Goal: Information Seeking & Learning: Check status

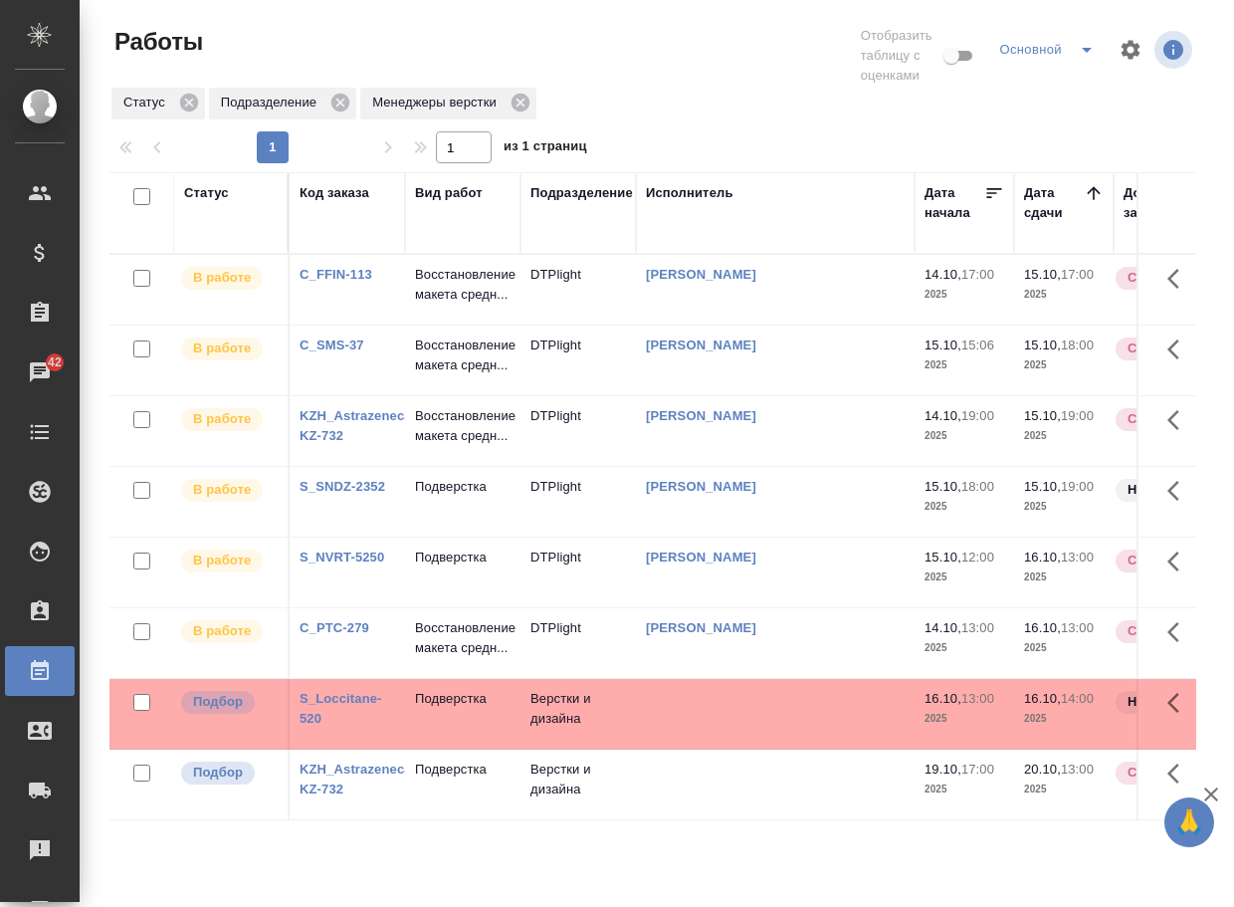
click at [338, 726] on link "S_Loccitane-520" at bounding box center [341, 708] width 83 height 35
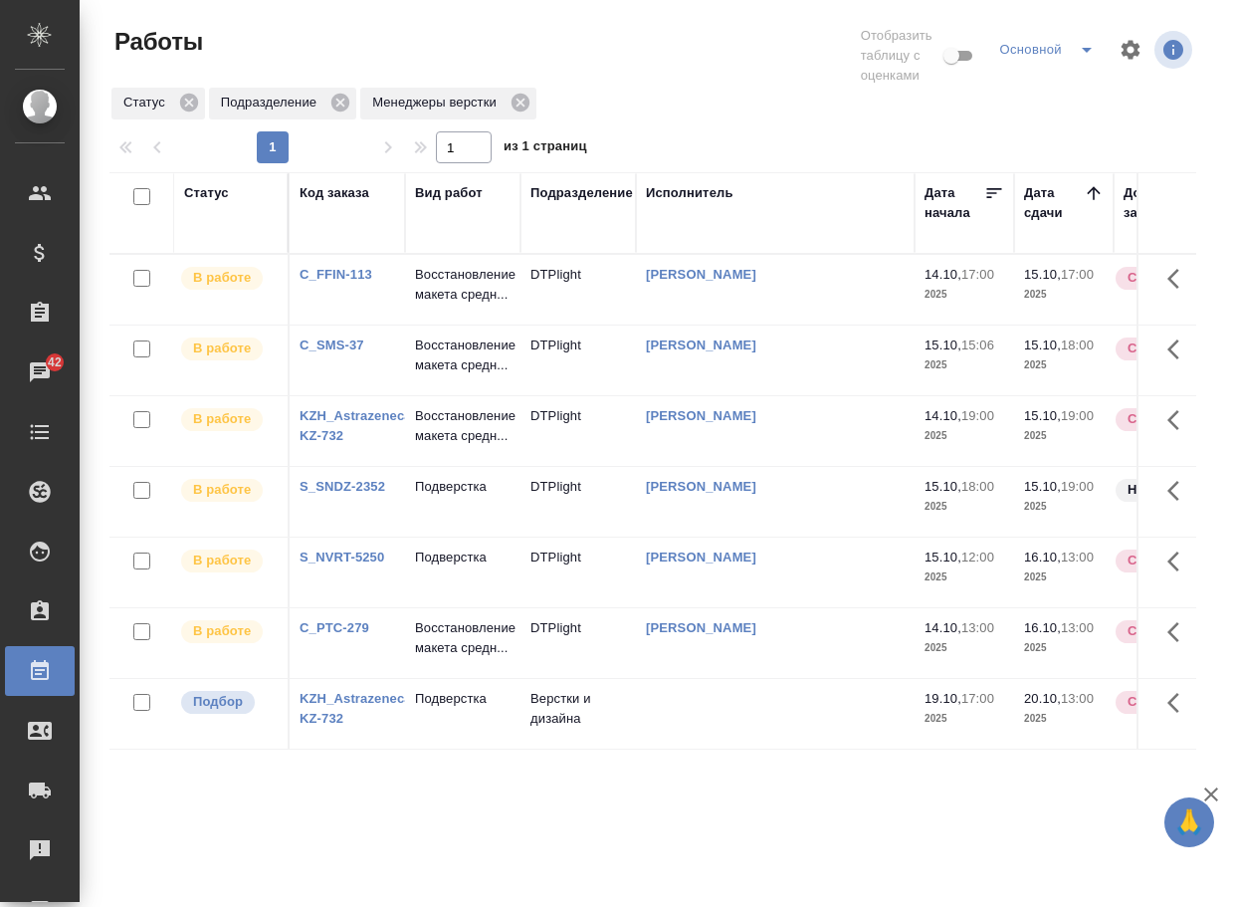
click at [318, 726] on link "KZH_Astrazeneca-KZ-732" at bounding box center [358, 708] width 116 height 35
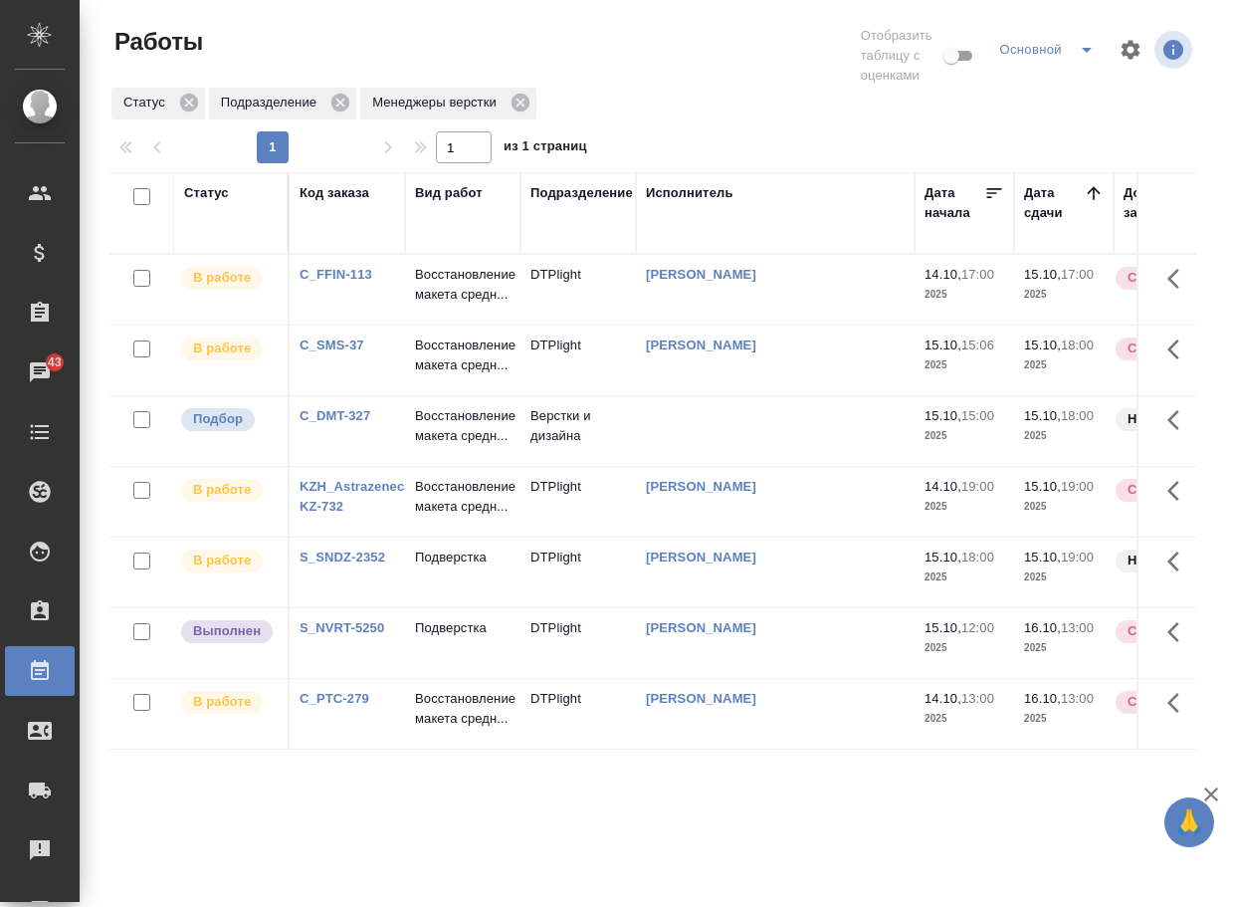
click at [351, 423] on link "C_DMT-327" at bounding box center [335, 415] width 71 height 15
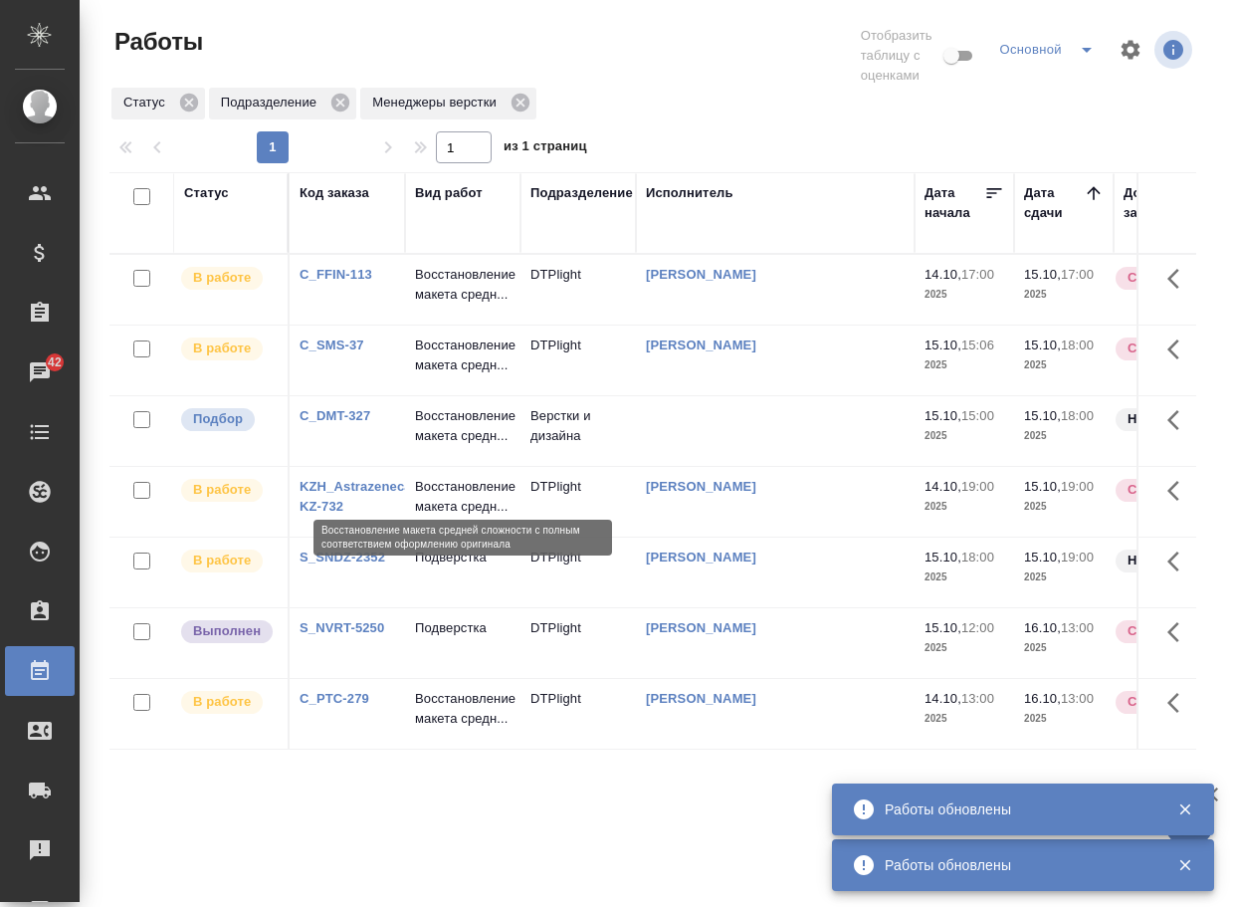
click at [443, 446] on p "Восстановление макета средн..." at bounding box center [463, 426] width 96 height 40
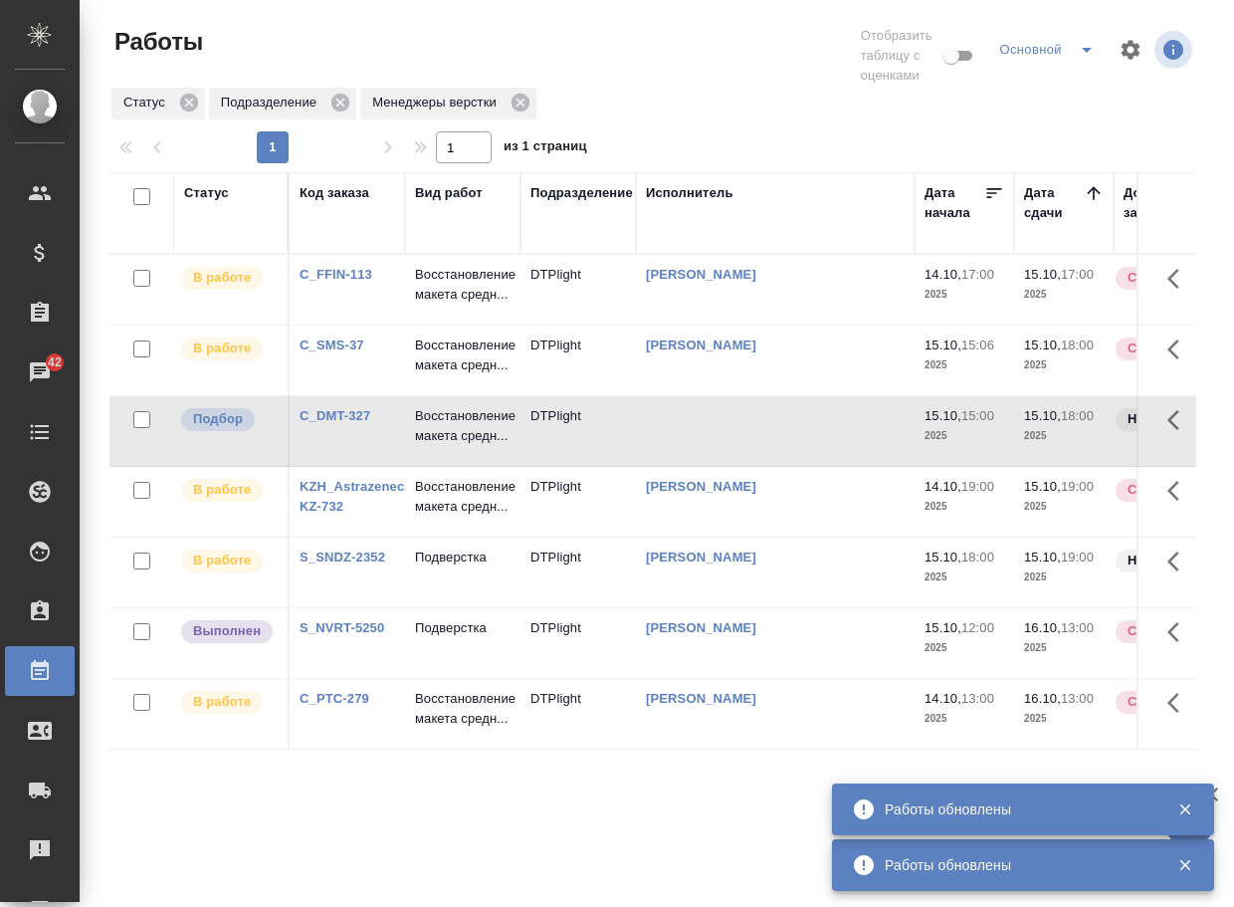
scroll to position [100, 0]
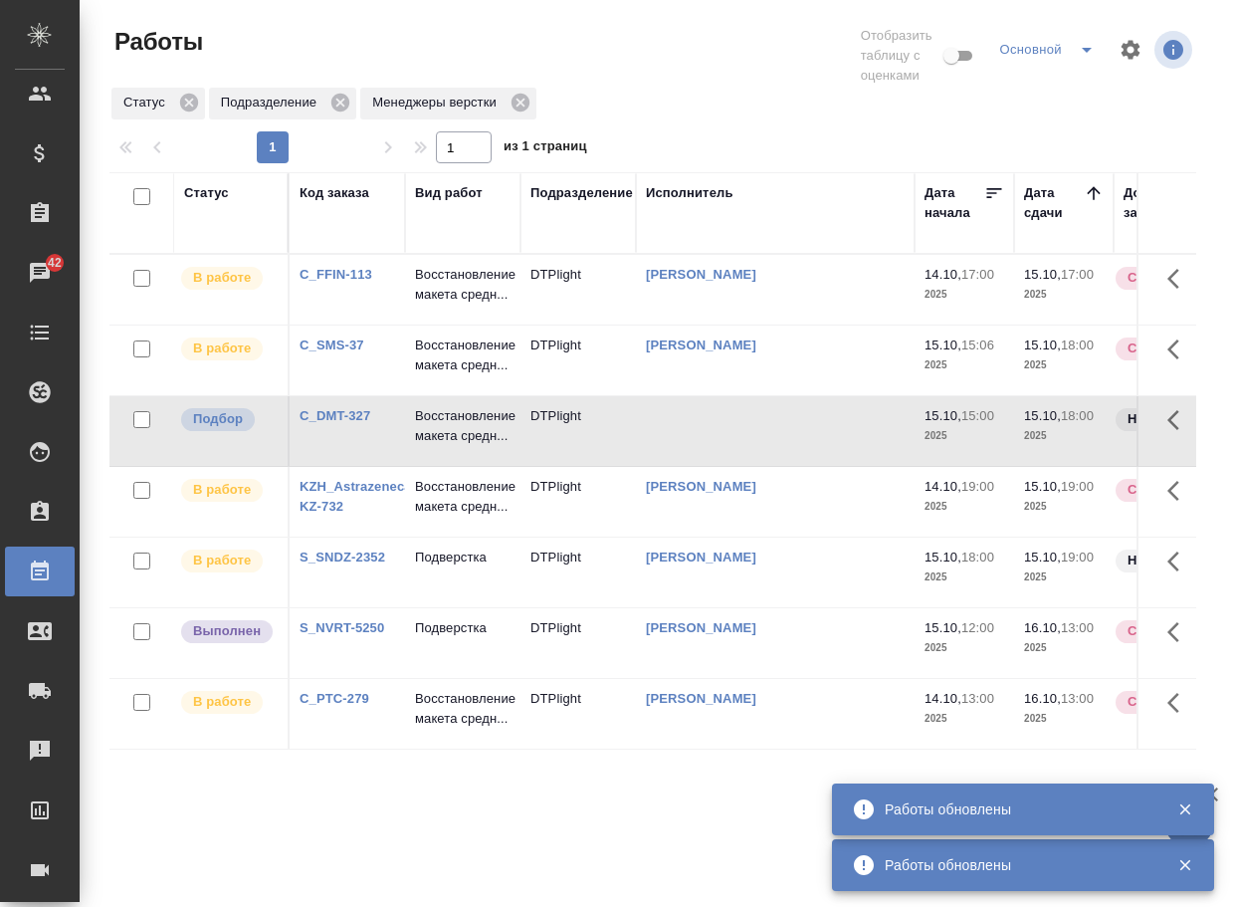
click at [482, 638] on p "Подверстка" at bounding box center [463, 628] width 96 height 20
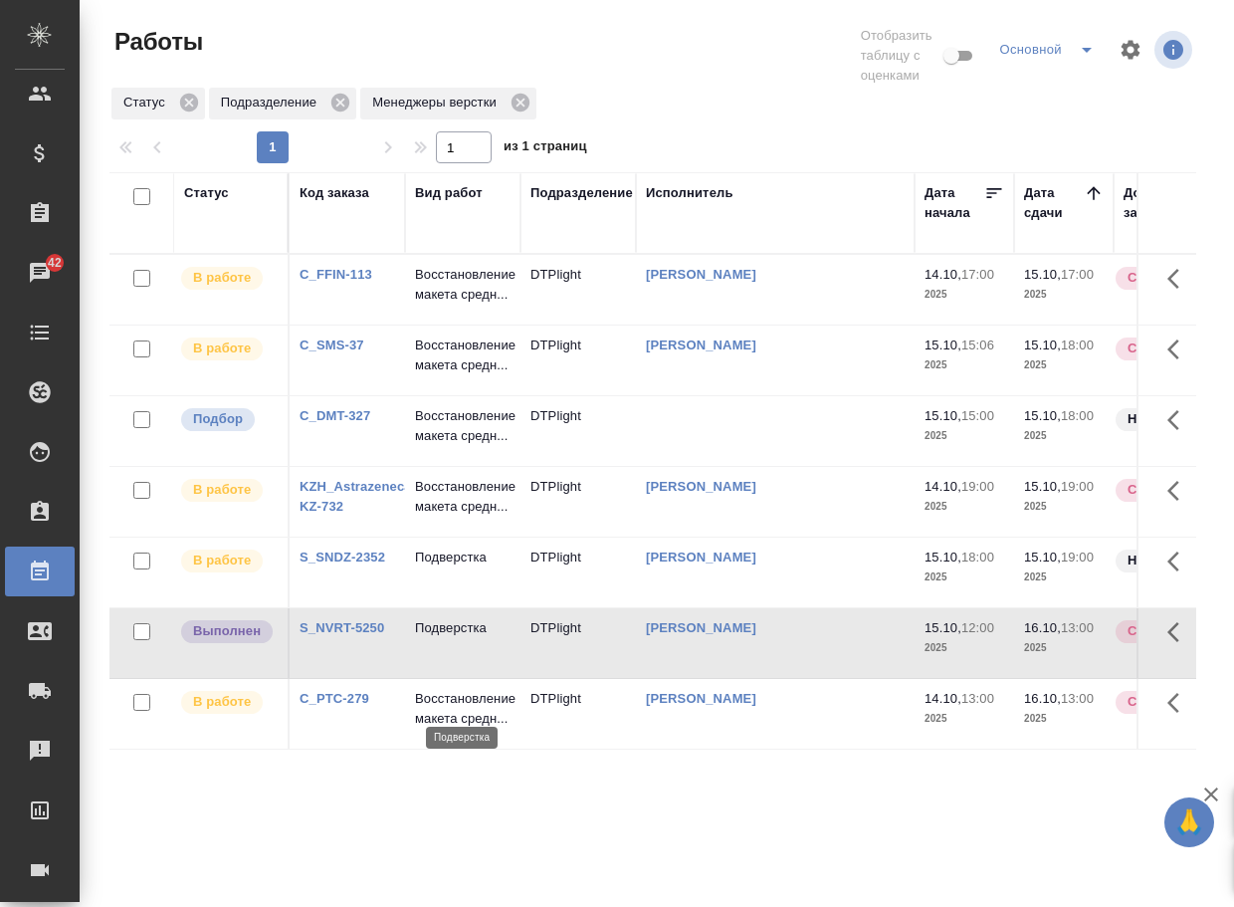
click at [482, 638] on p "Подверстка" at bounding box center [463, 628] width 96 height 20
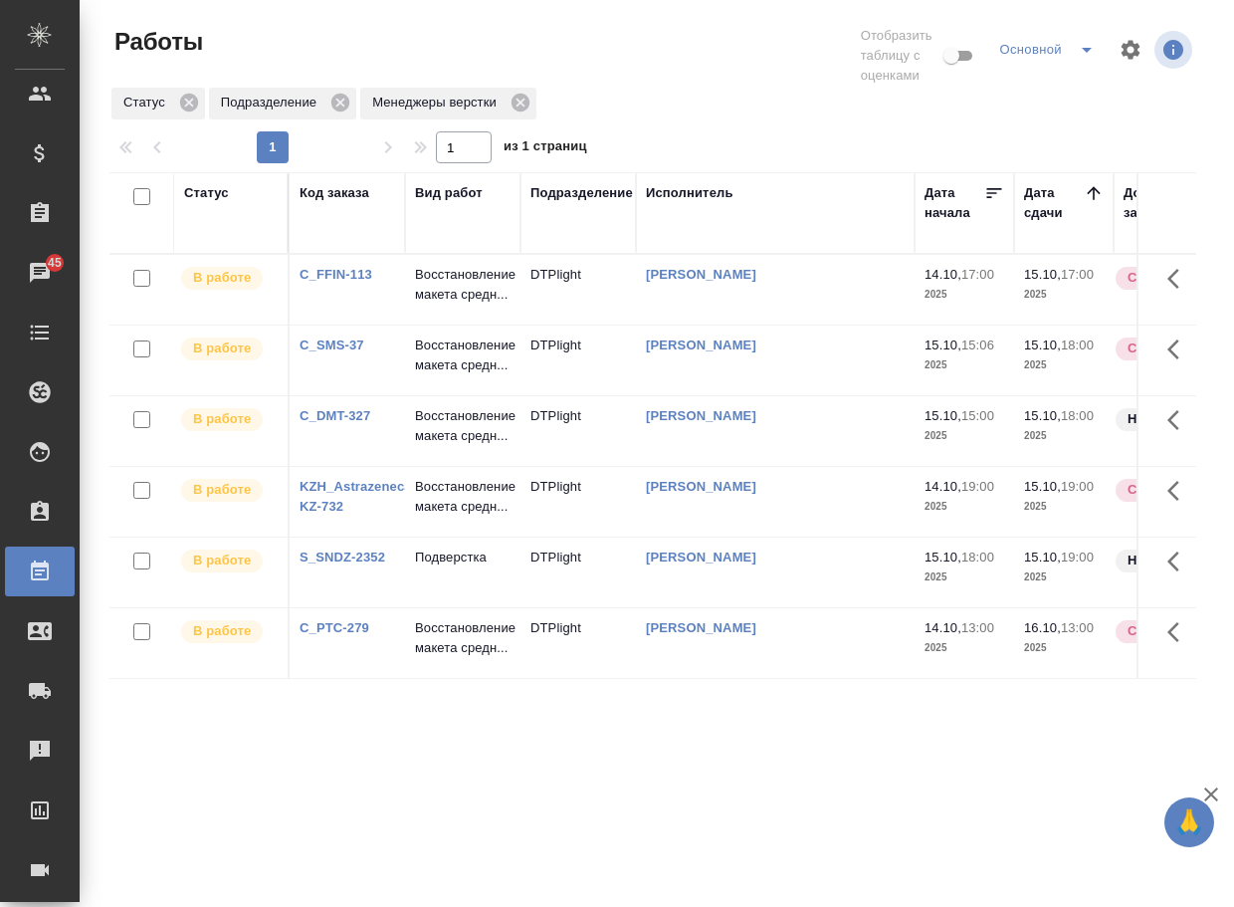
click at [809, 809] on div "Статус Код заказа Вид работ Подразделение Исполнитель Дата начала Дата сдачи До…" at bounding box center [652, 530] width 1087 height 717
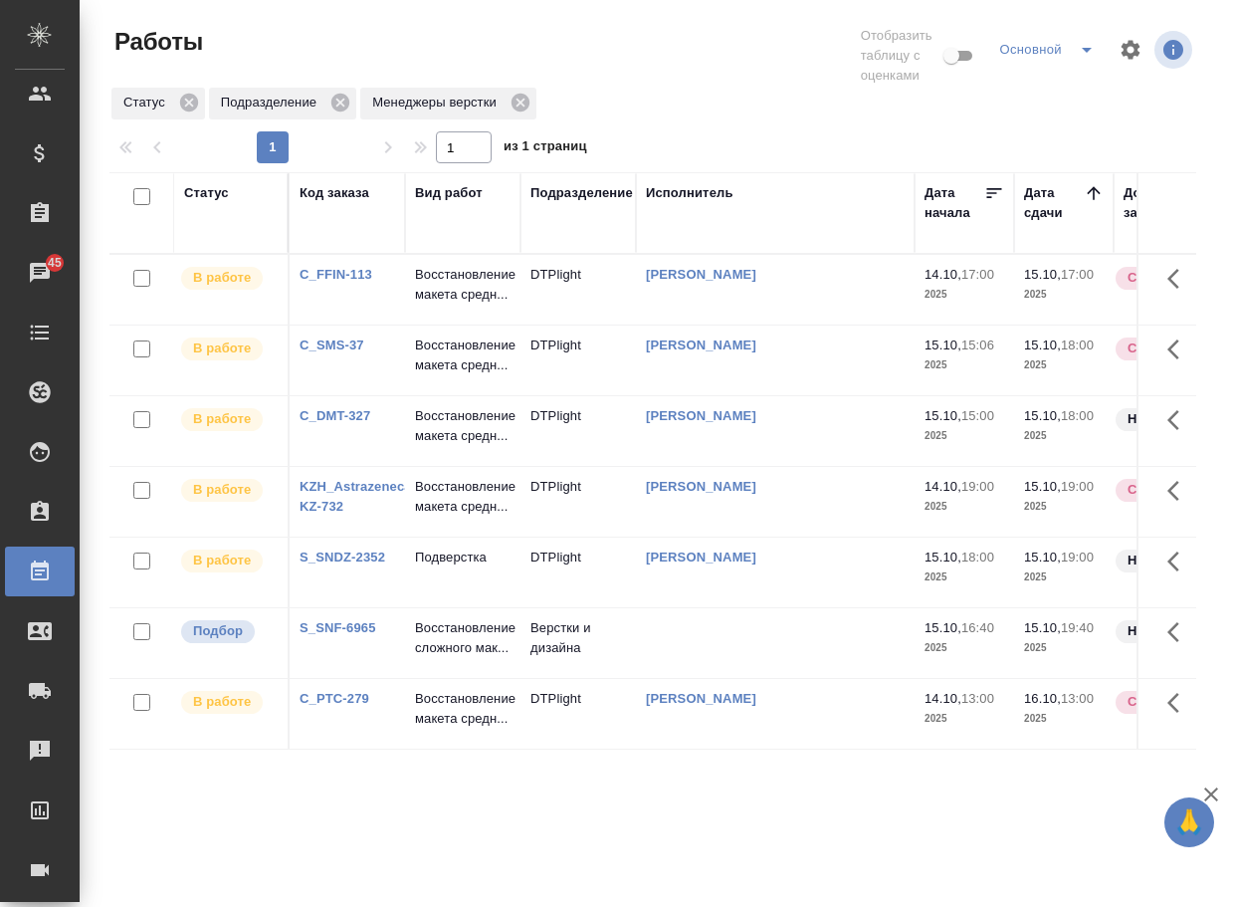
click at [367, 635] on link "S_SNF-6965" at bounding box center [338, 627] width 77 height 15
click at [491, 658] on p "Восстановление сложного мак..." at bounding box center [463, 638] width 96 height 40
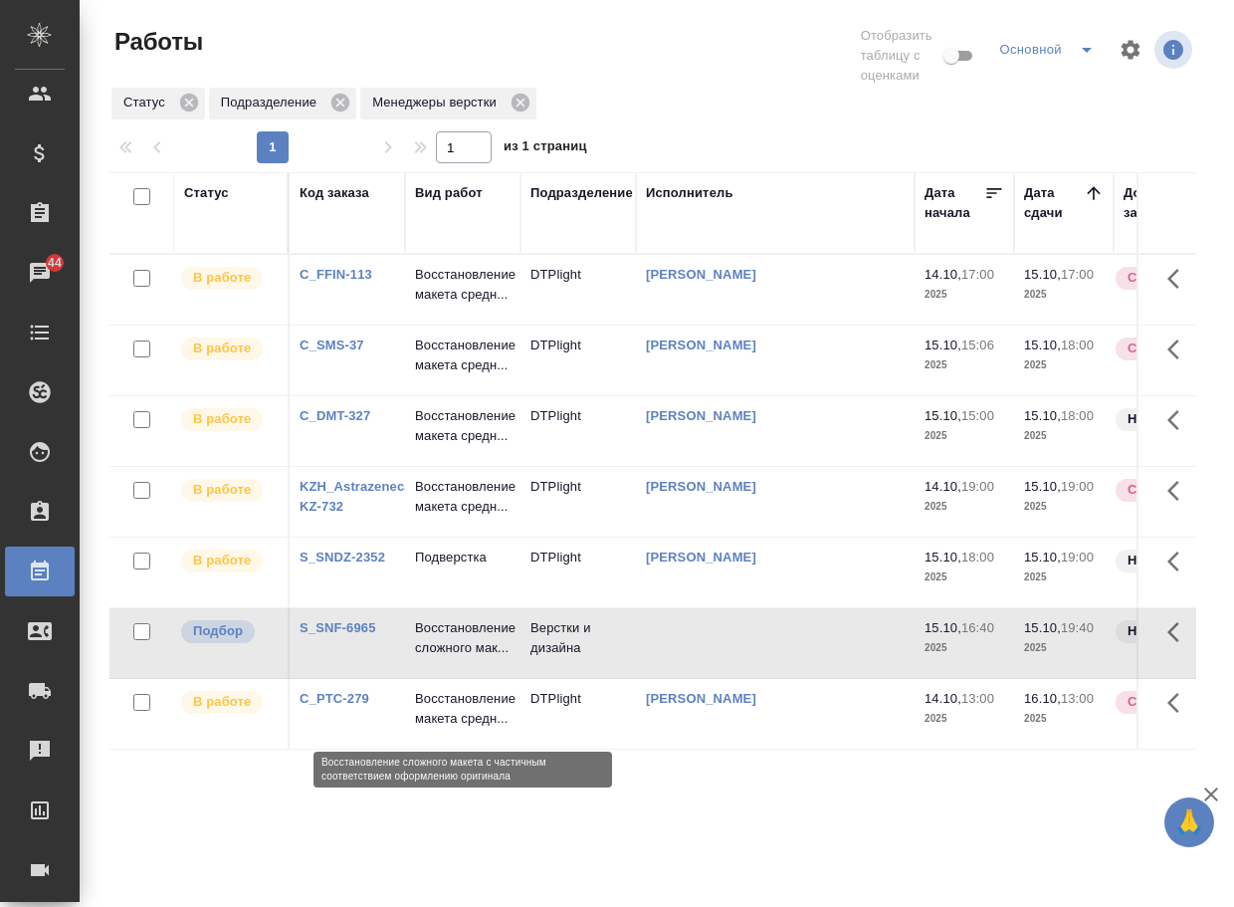
click at [491, 658] on p "Восстановление сложного мак..." at bounding box center [463, 638] width 96 height 40
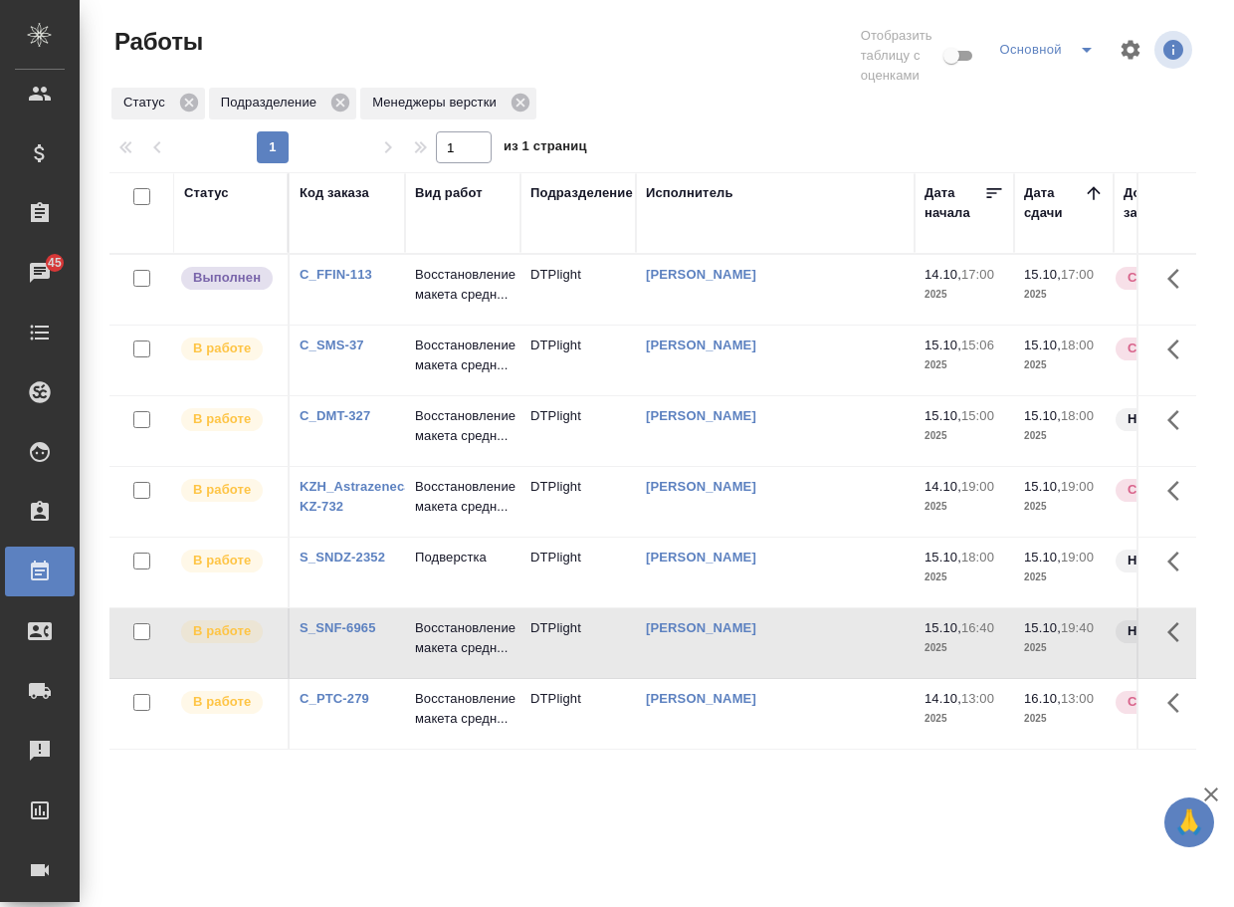
click at [360, 282] on link "C_FFIN-113" at bounding box center [336, 274] width 73 height 15
